Goal: Information Seeking & Learning: Check status

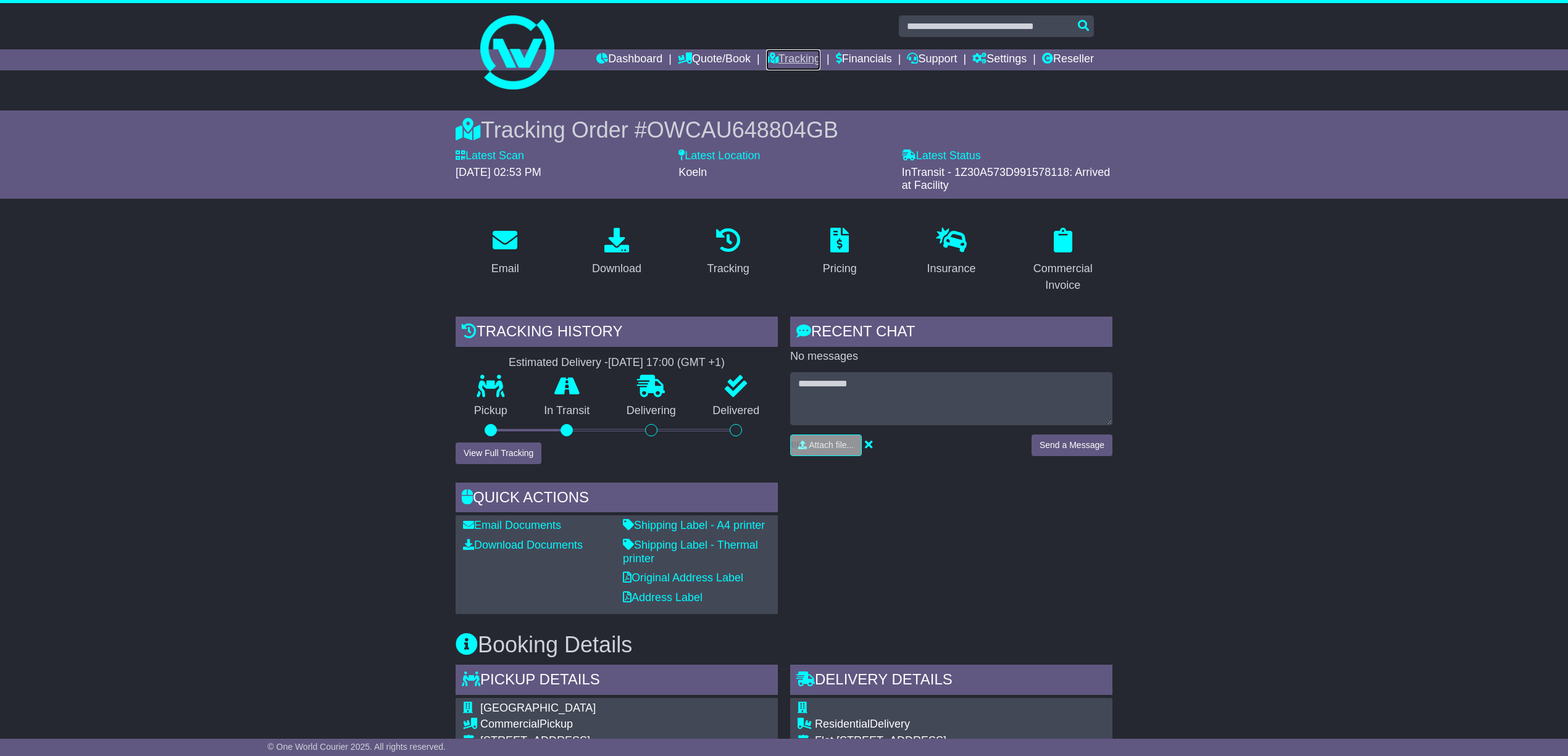
click at [776, 54] on link "Tracking" at bounding box center [793, 60] width 54 height 21
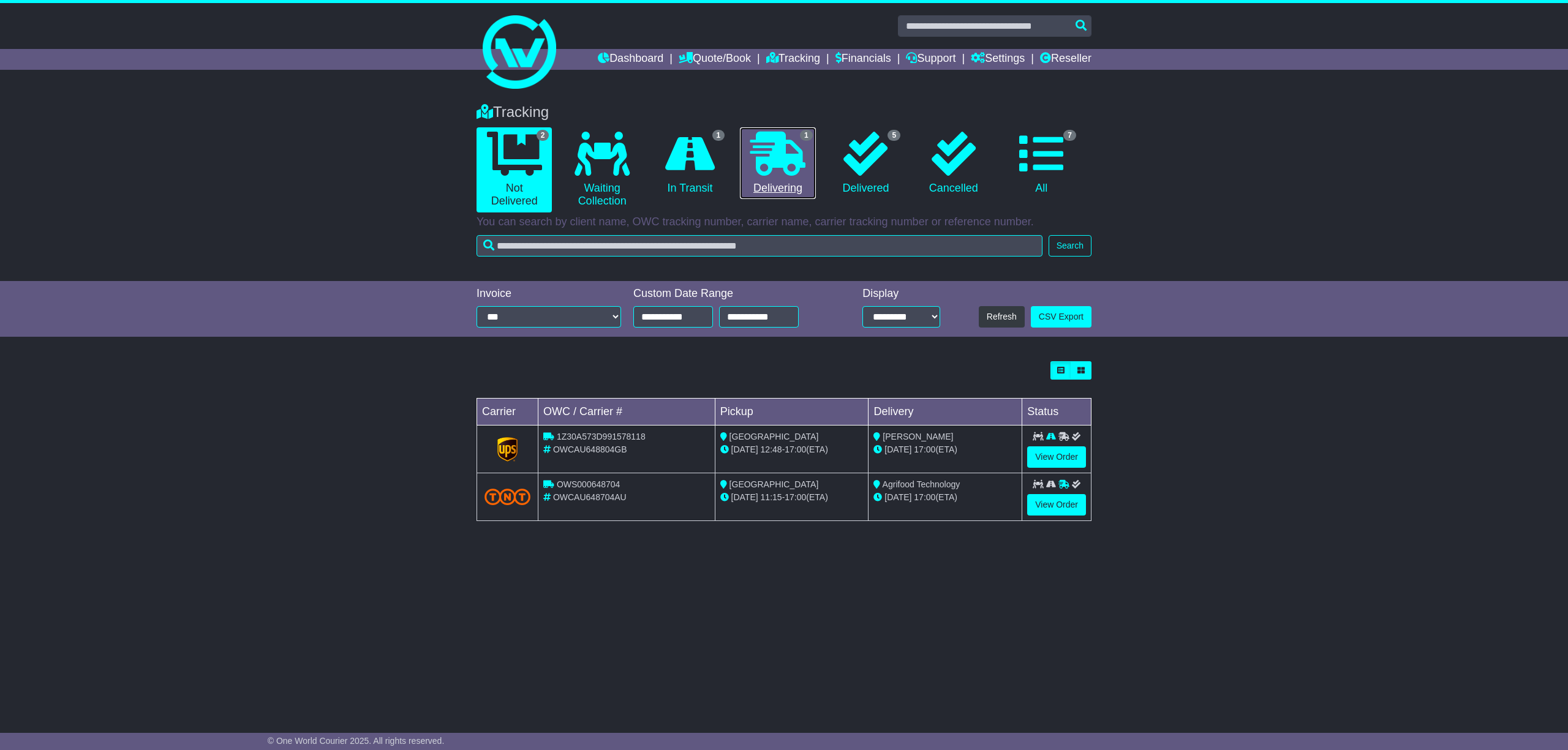
click at [771, 183] on link "1 Delivering" at bounding box center [778, 164] width 75 height 73
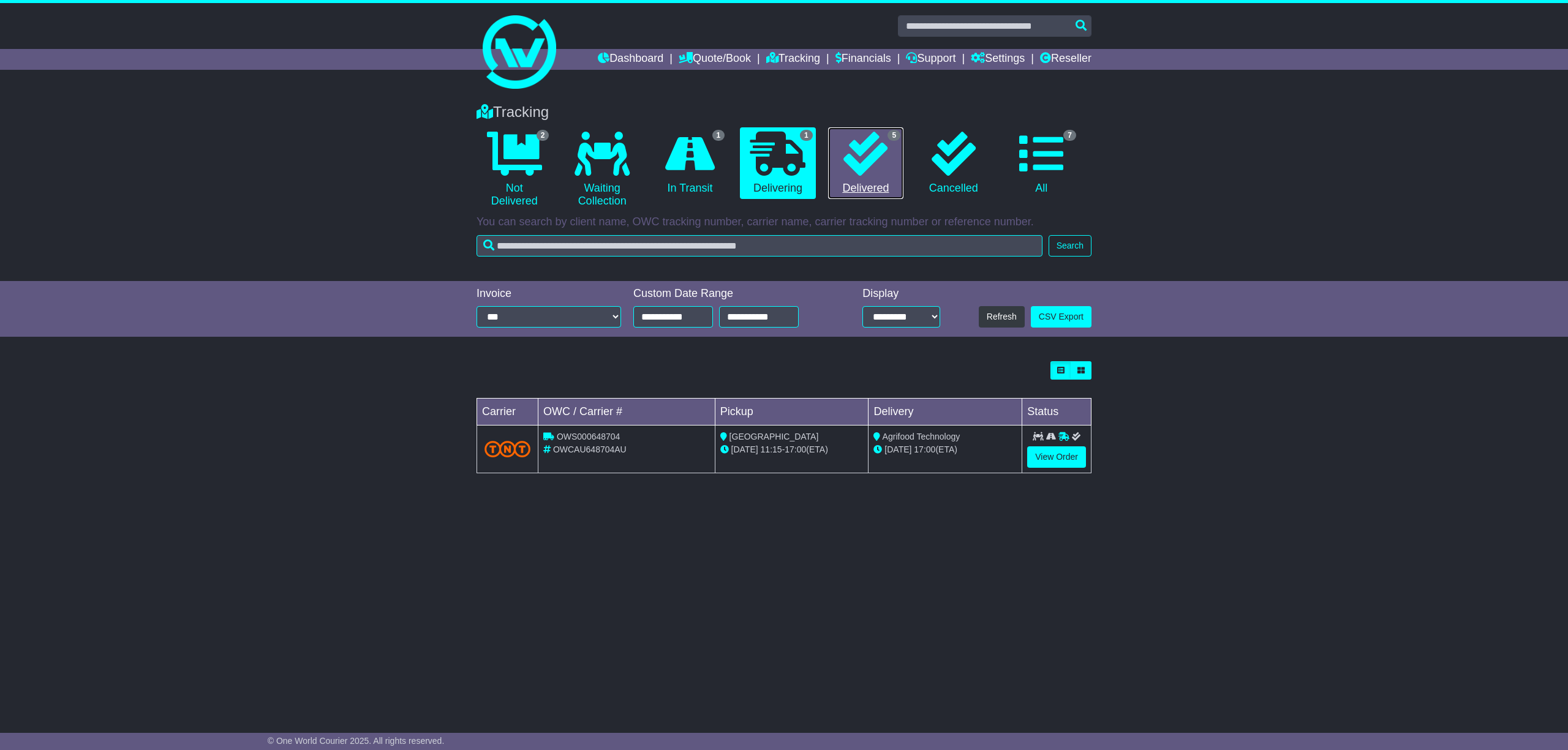
click at [859, 176] on link "5 Delivered" at bounding box center [866, 164] width 75 height 73
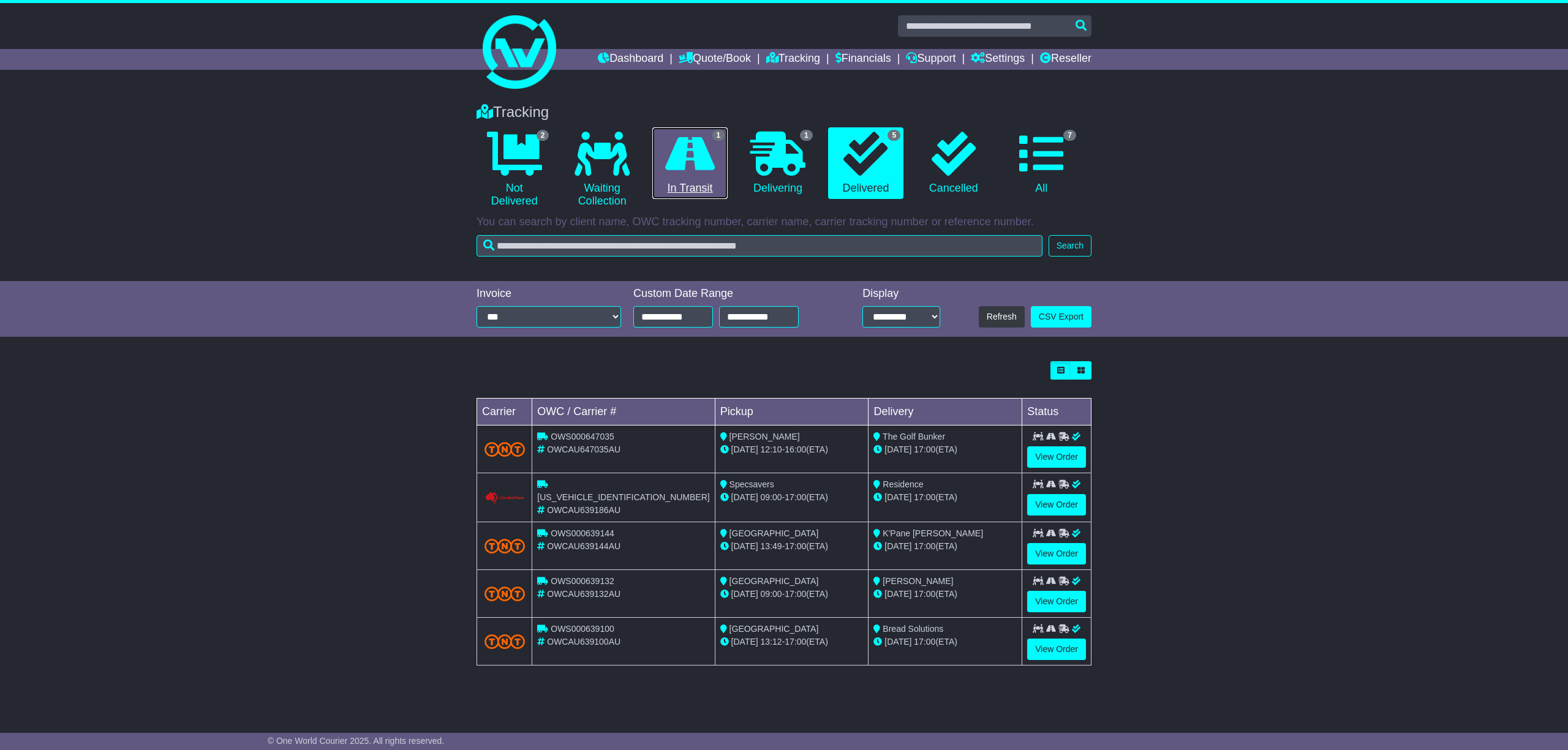
click at [684, 183] on link "1 In Transit" at bounding box center [690, 164] width 75 height 73
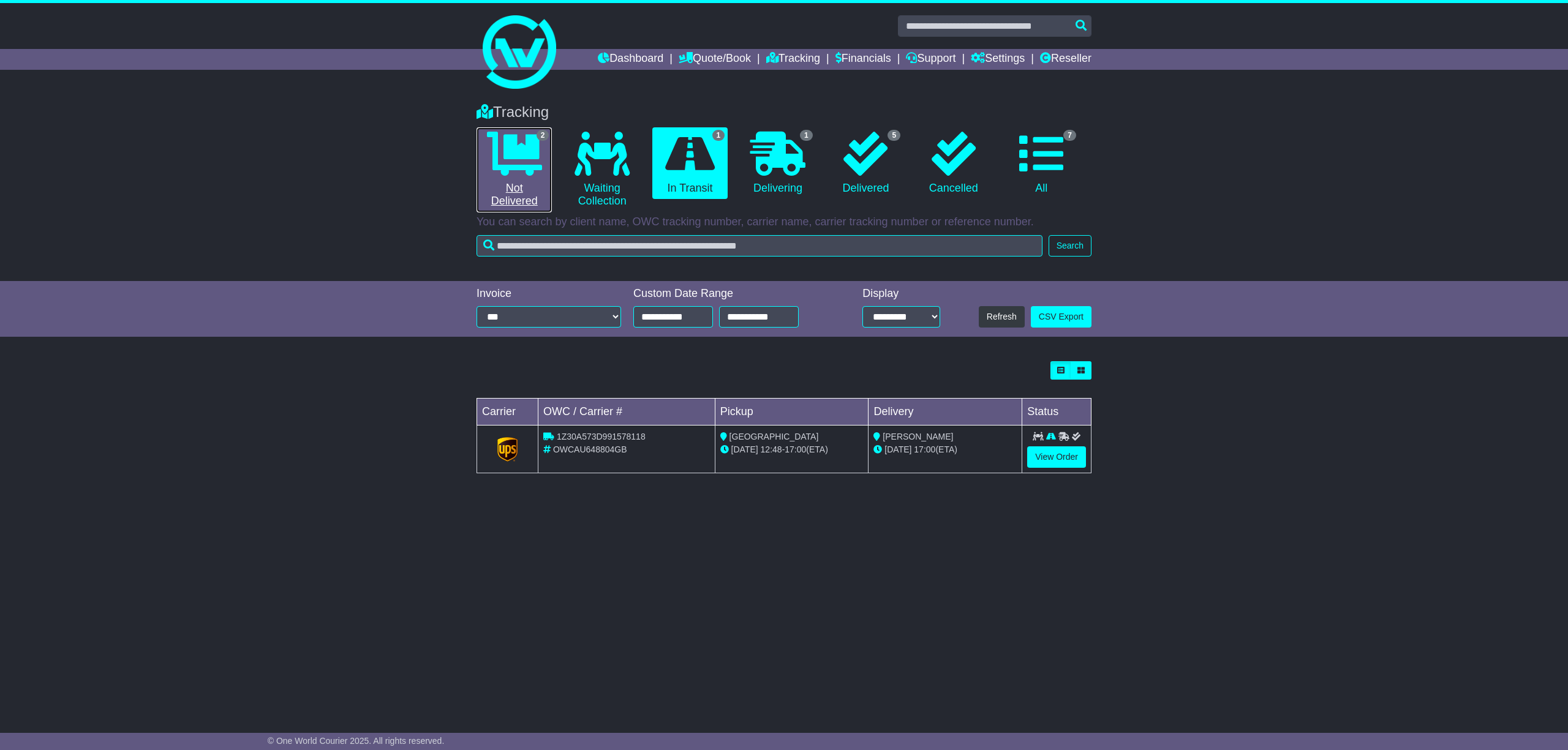
click at [515, 191] on link "2 Not Delivered" at bounding box center [514, 170] width 75 height 85
